Goal: Check status: Check status

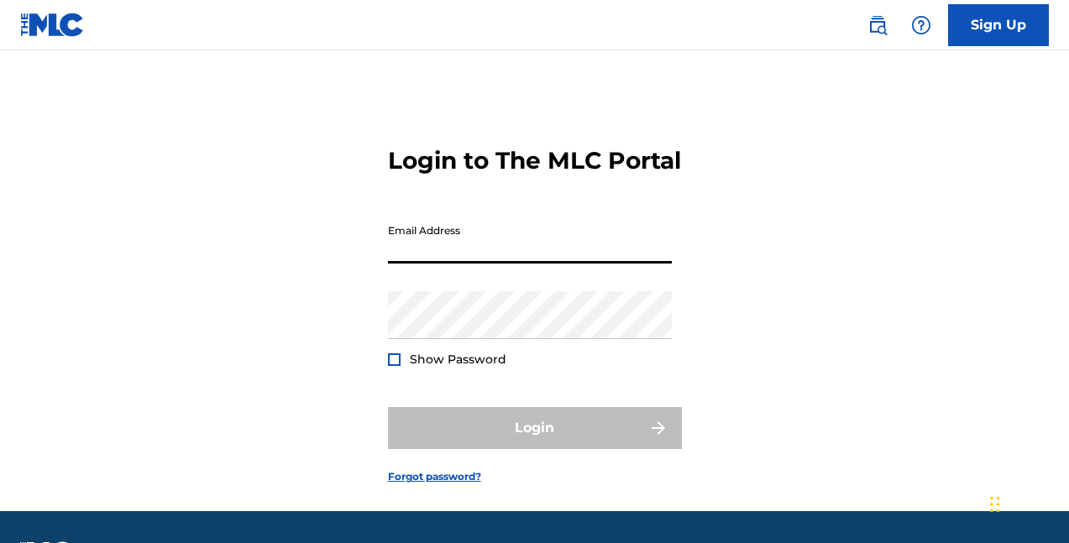
type input "[EMAIL_ADDRESS][DOMAIN_NAME]"
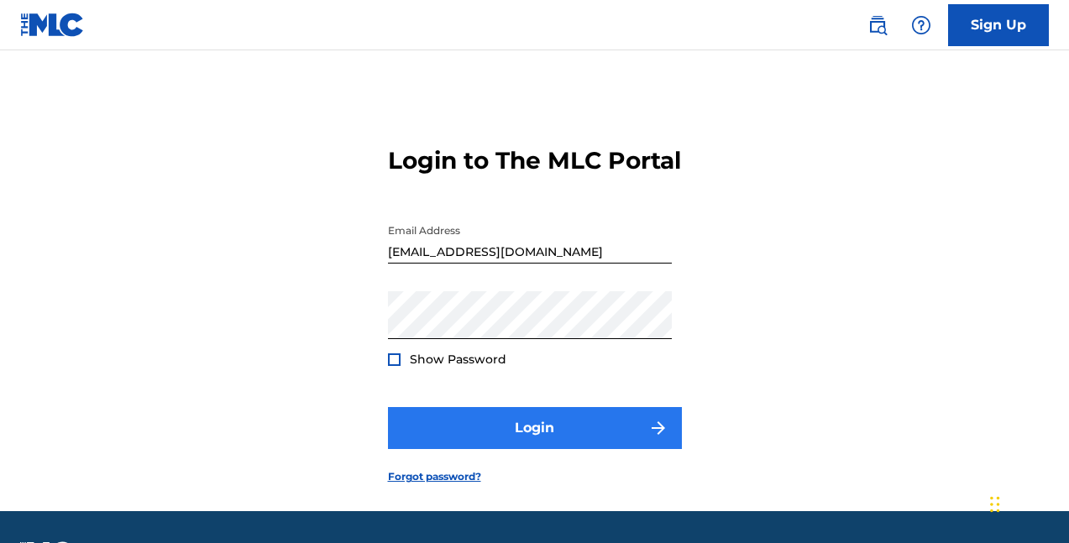
click at [519, 449] on button "Login" at bounding box center [535, 428] width 294 height 42
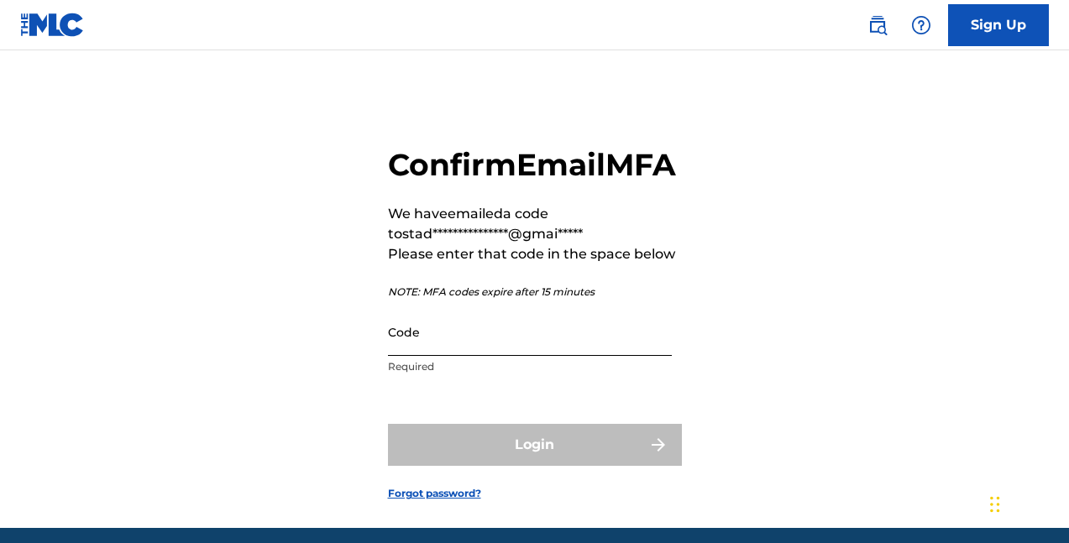
click at [474, 356] on input "Code" at bounding box center [530, 332] width 284 height 48
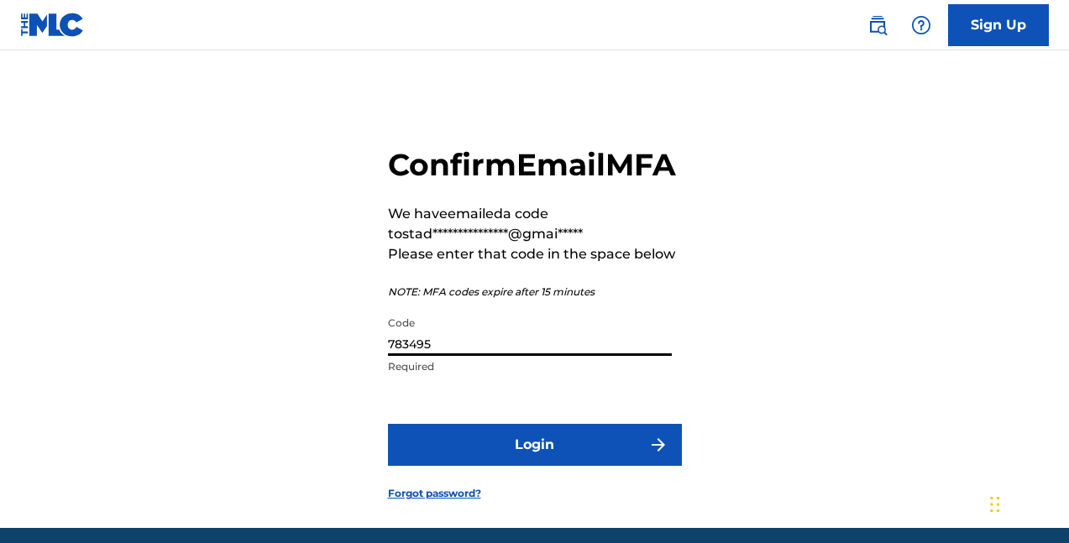
type input "783495"
click at [534, 466] on button "Login" at bounding box center [535, 445] width 294 height 42
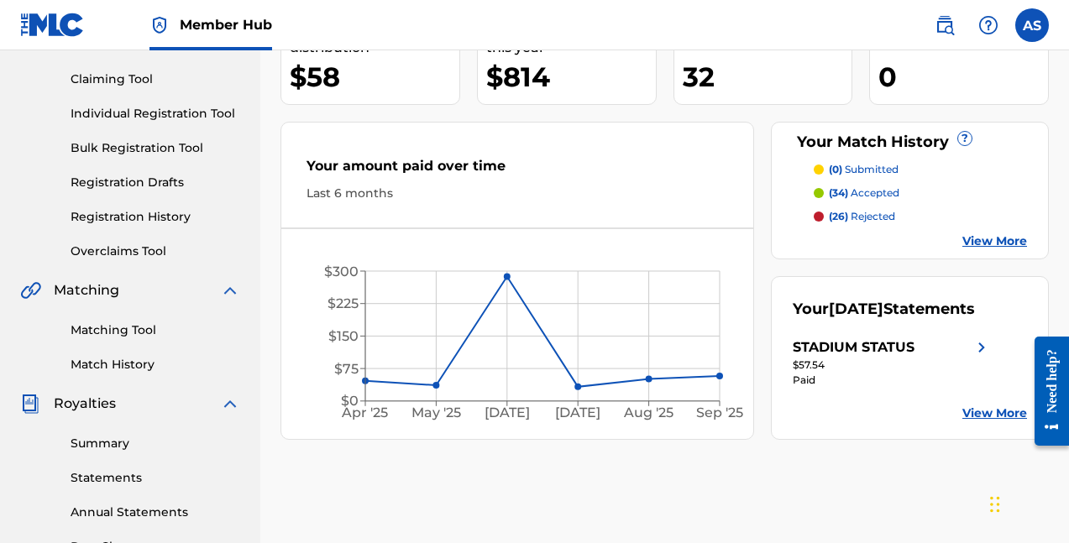
scroll to position [169, 0]
click at [996, 422] on link "View More" at bounding box center [994, 413] width 65 height 18
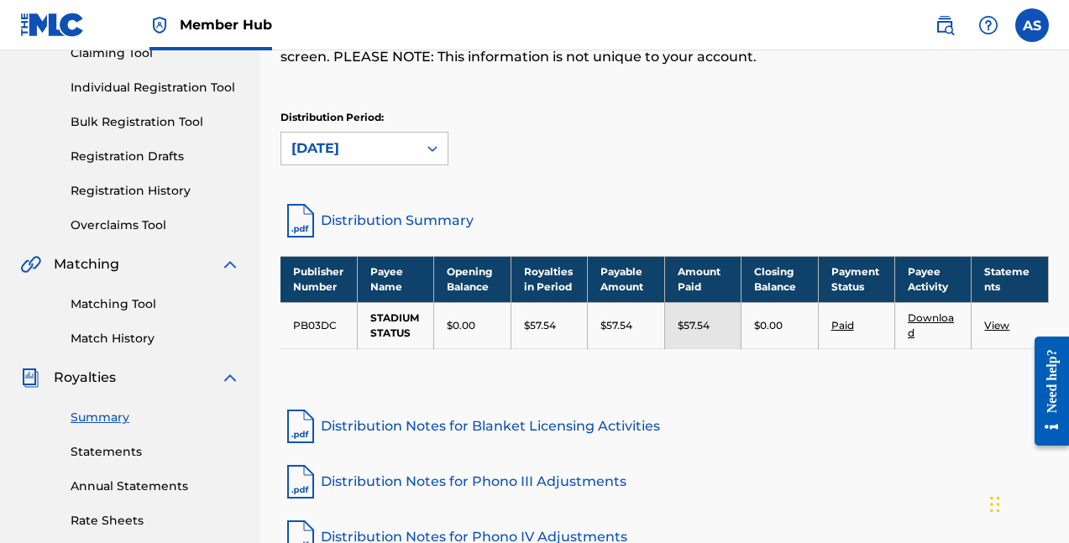
scroll to position [207, 0]
